Goal: Navigation & Orientation: Go to known website

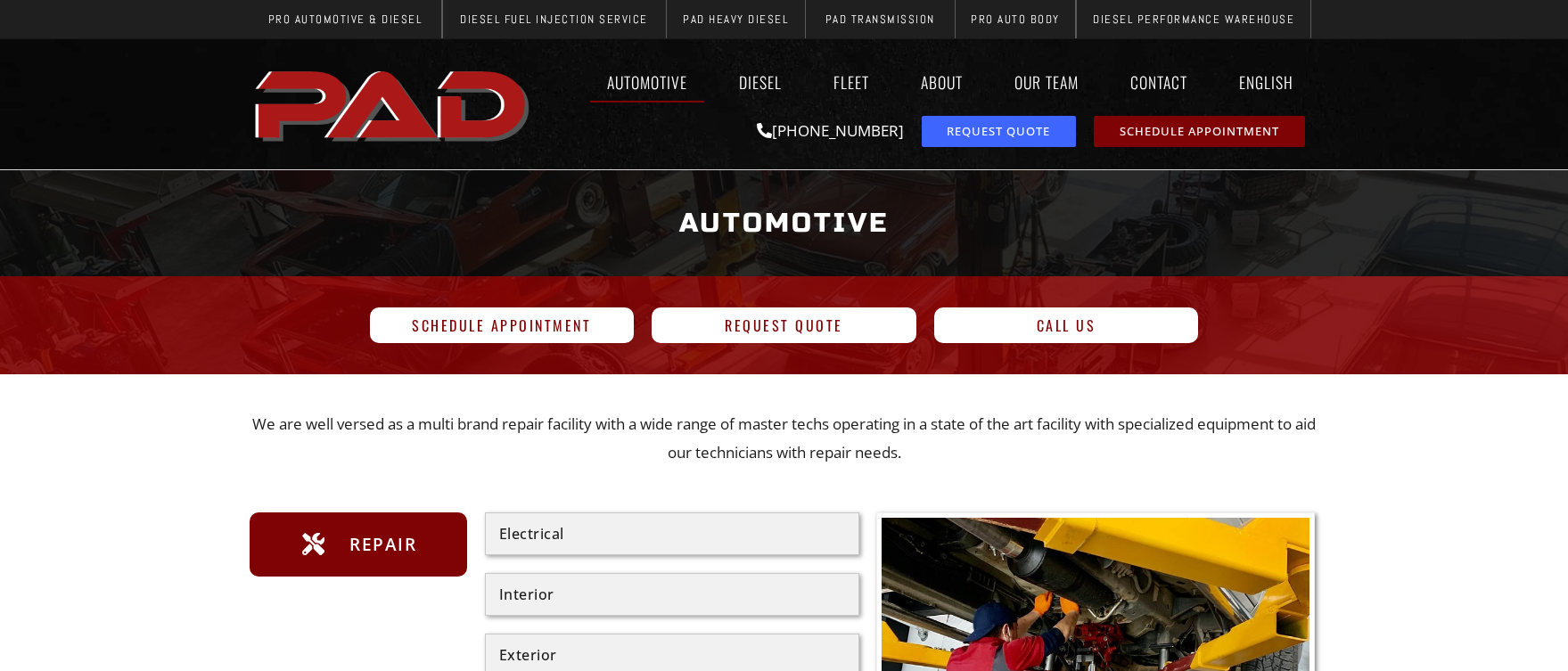
scroll to position [155, 0]
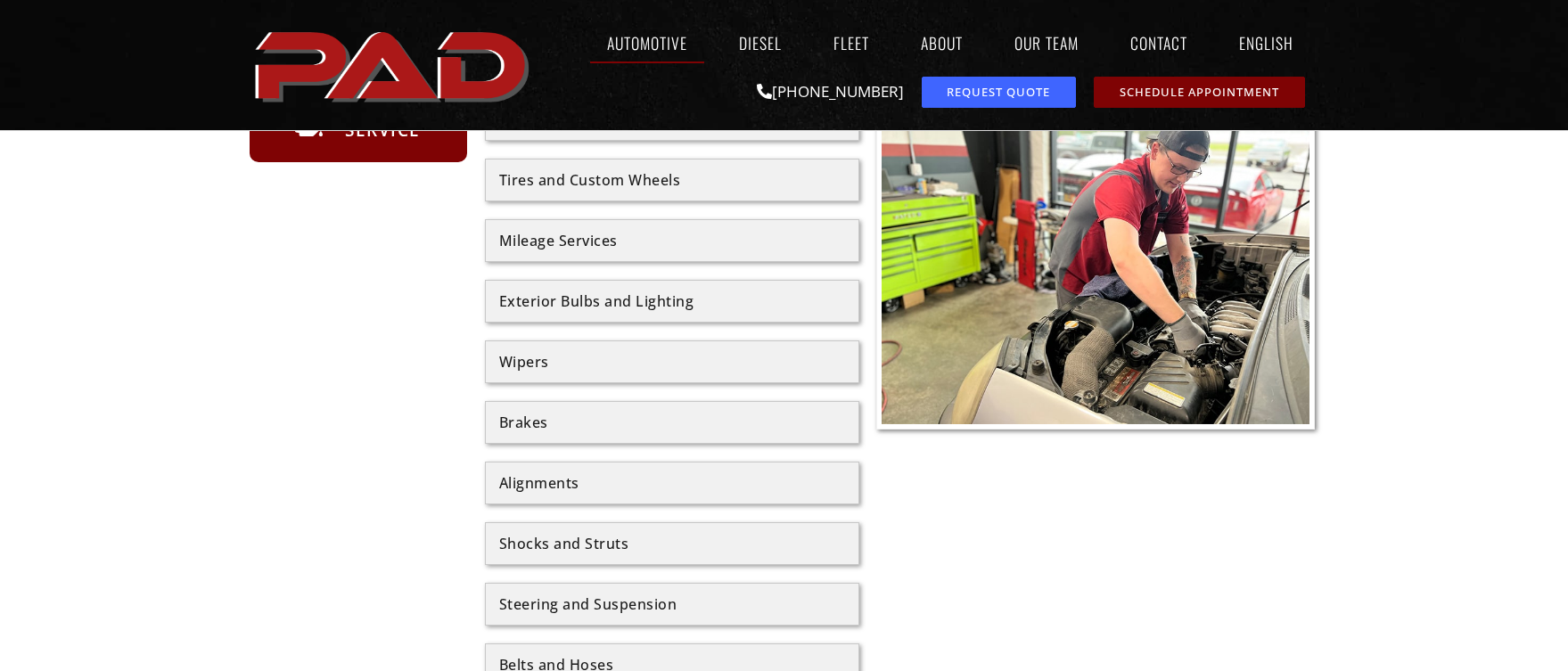
scroll to position [829, 0]
